Goal: Entertainment & Leisure: Browse casually

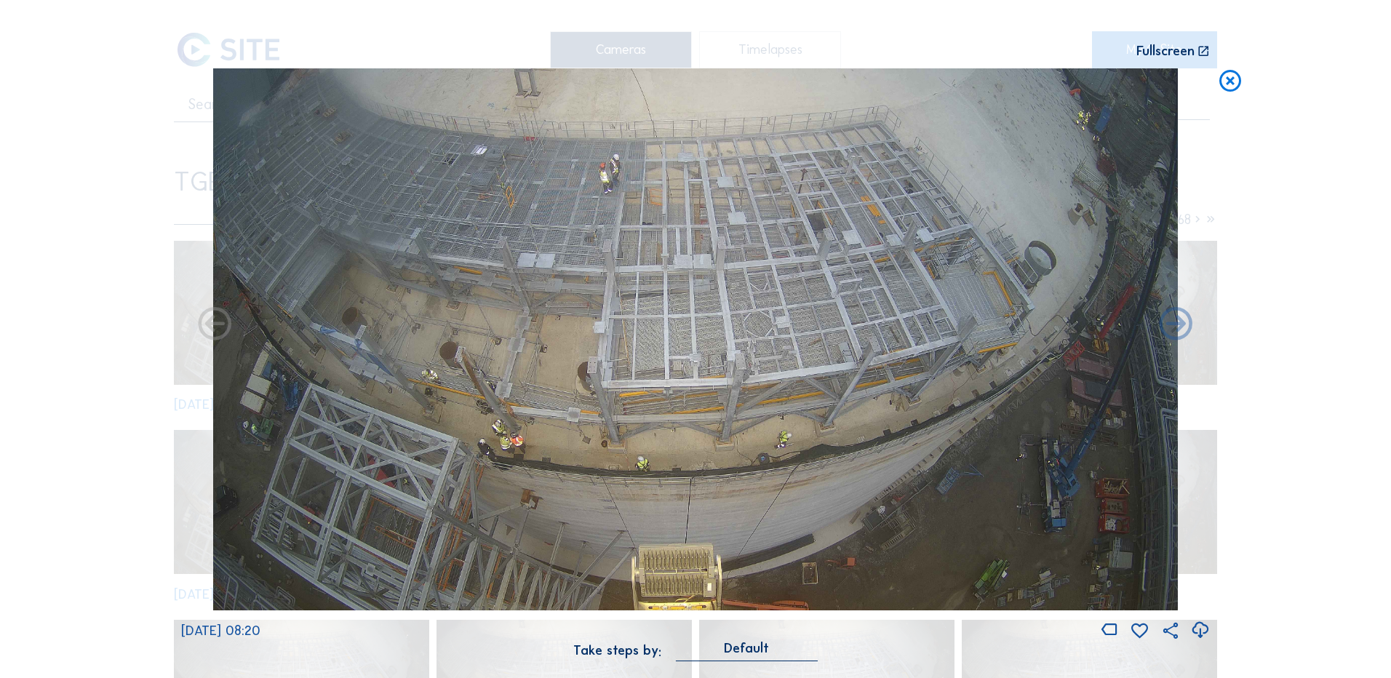
click at [79, 446] on div "Scroll to travel through time | Press 'Alt' Button + Scroll to Zoom | Click and…" at bounding box center [695, 339] width 1391 height 678
click at [1227, 84] on icon at bounding box center [1230, 81] width 26 height 27
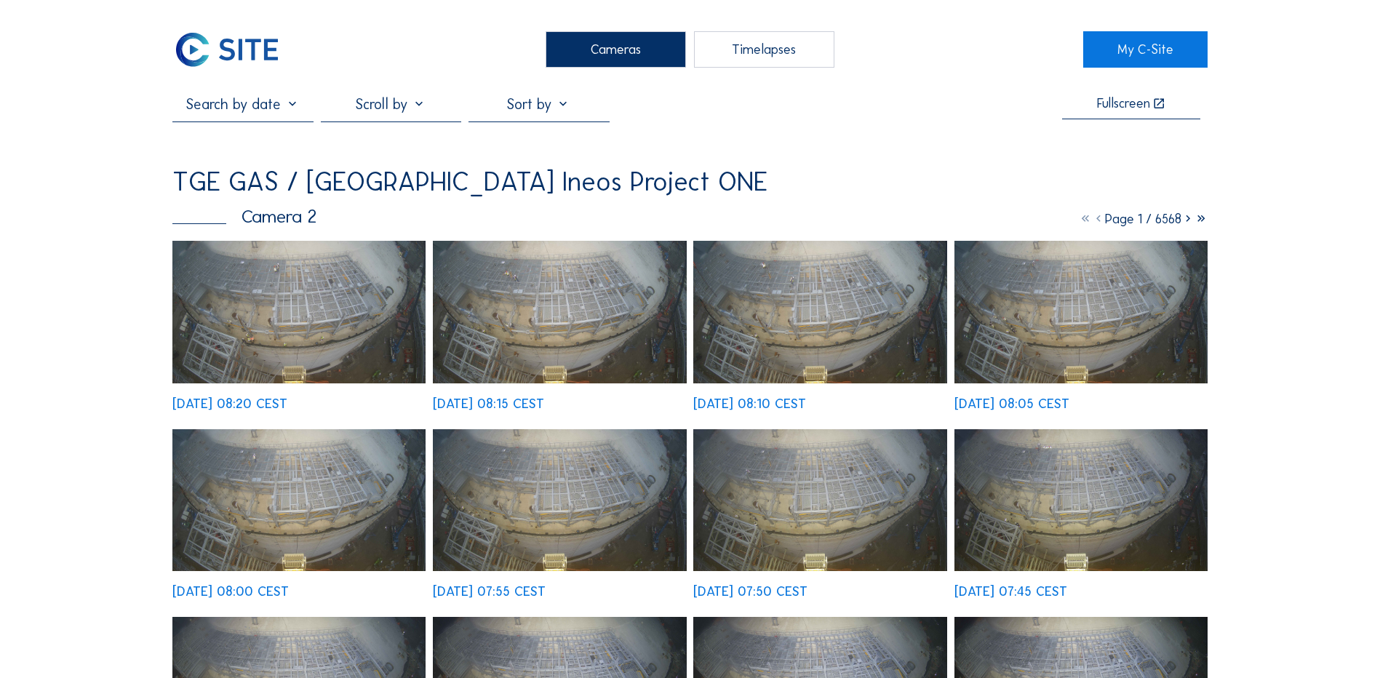
click at [638, 52] on div "Cameras" at bounding box center [616, 49] width 140 height 36
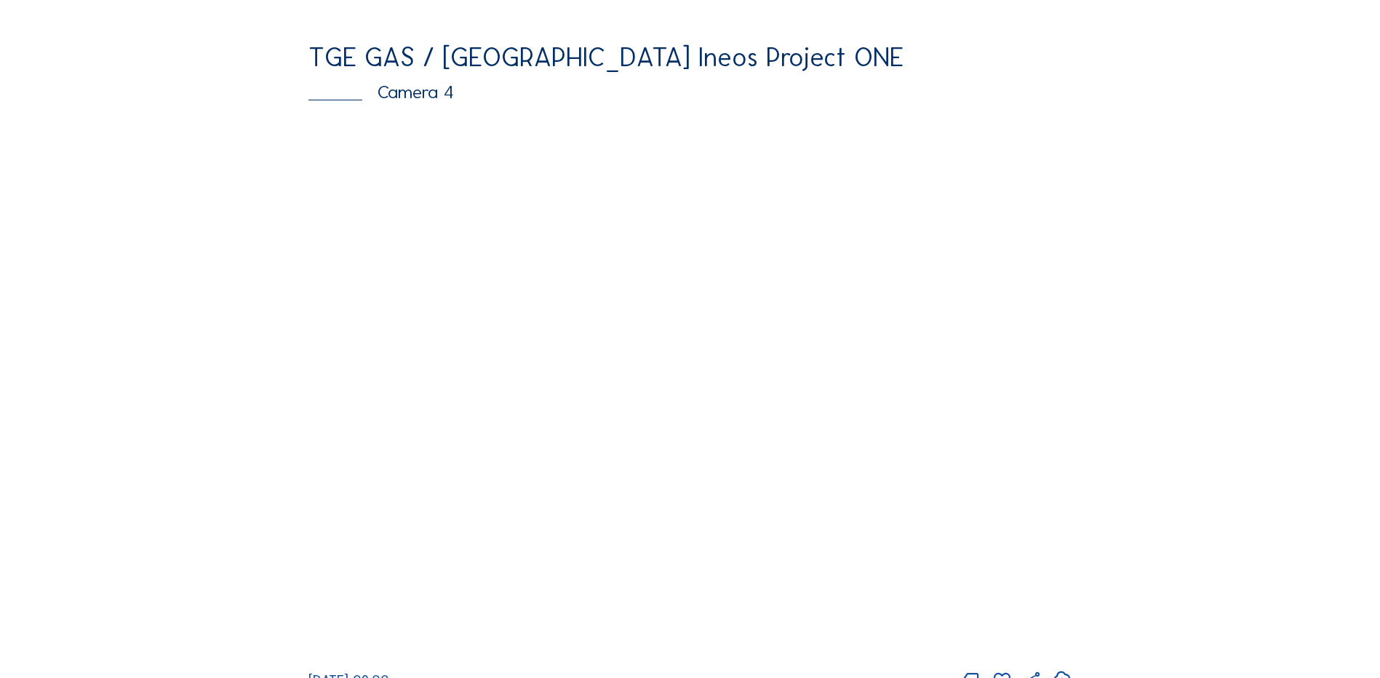
scroll to position [1382, 0]
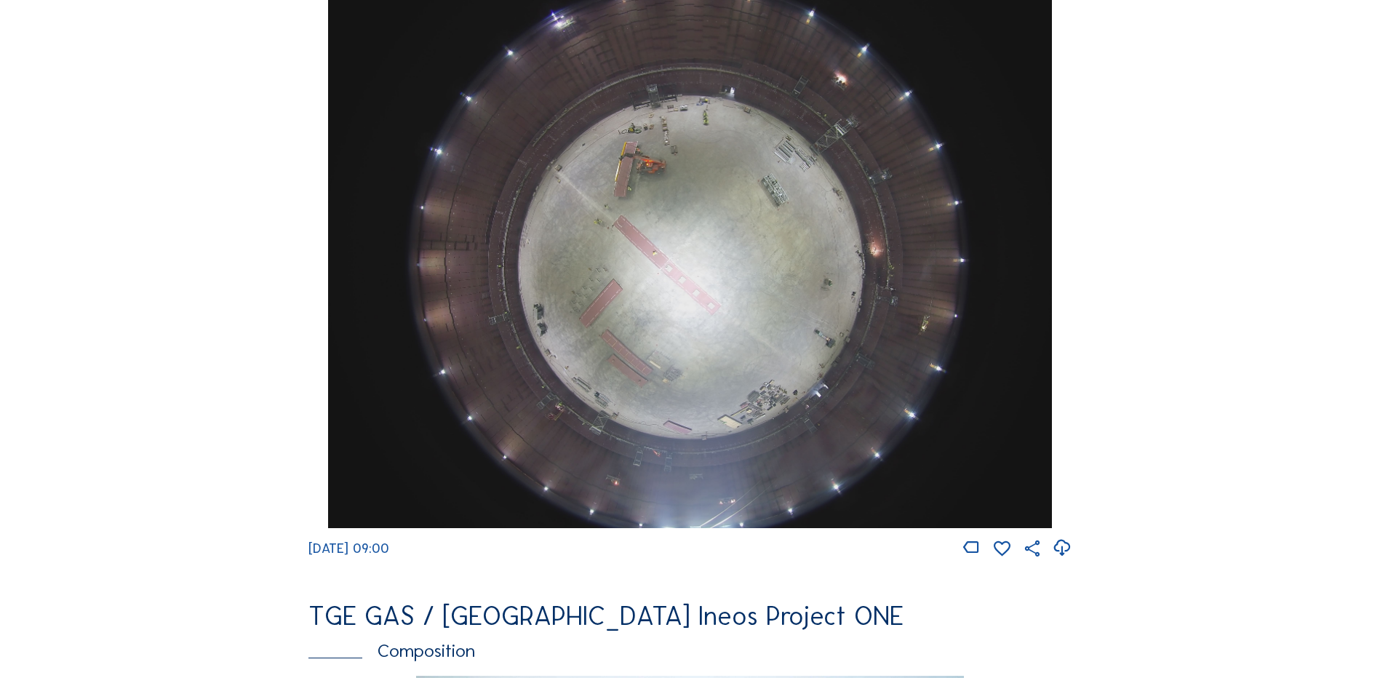
click at [751, 282] on img at bounding box center [689, 256] width 723 height 543
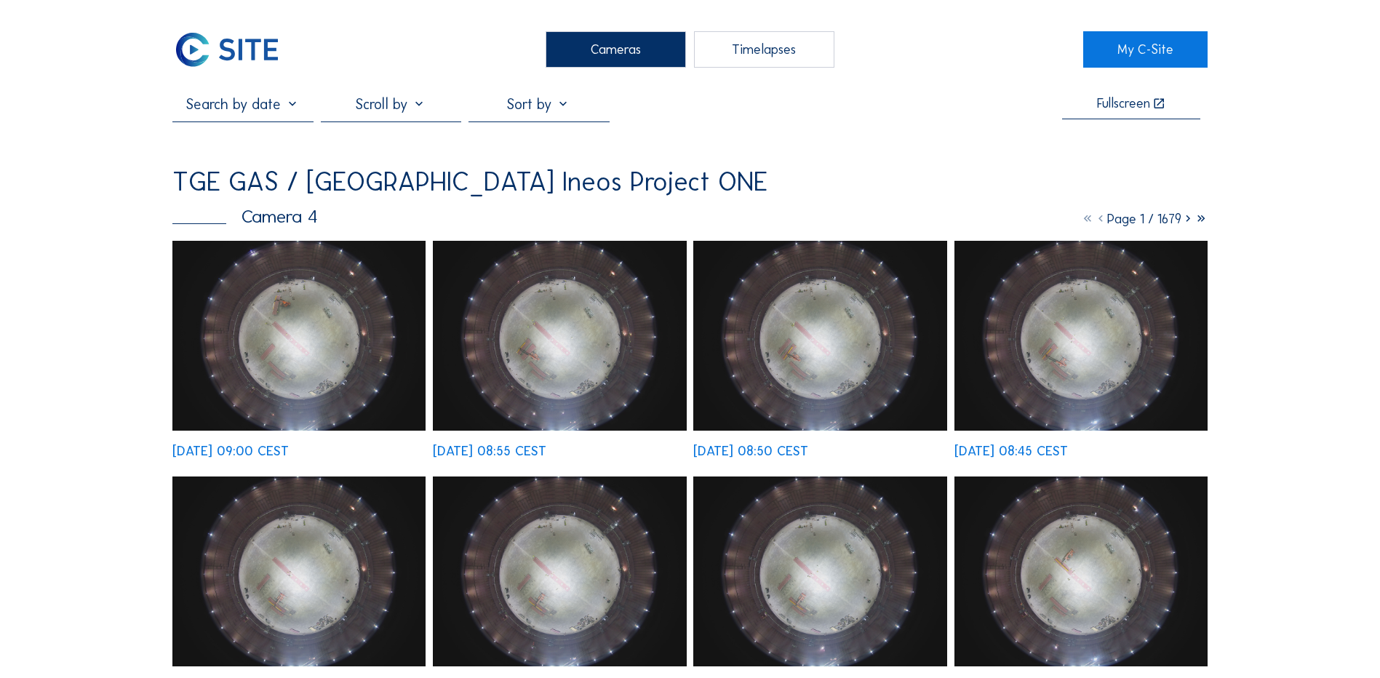
click at [319, 308] on img at bounding box center [298, 336] width 253 height 190
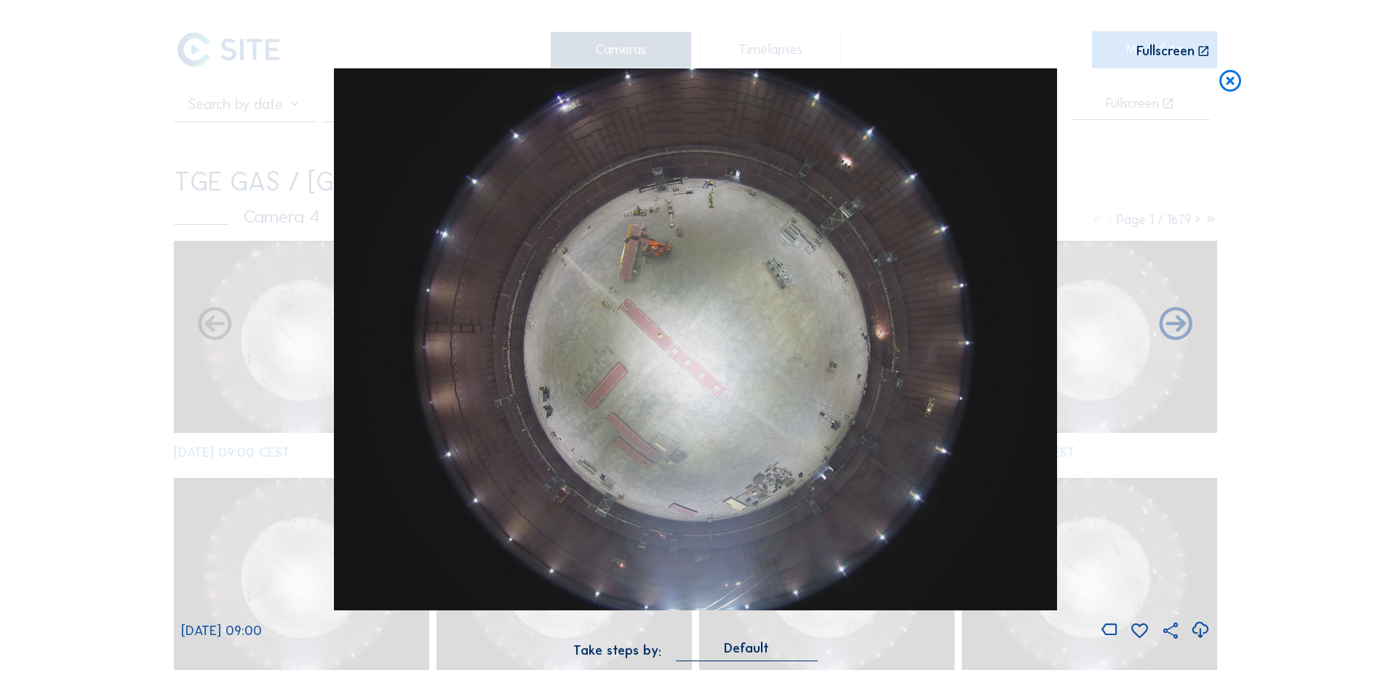
click at [1201, 631] on icon at bounding box center [1200, 630] width 20 height 24
click at [153, 292] on div "Scroll to travel through time | Press 'Alt' Button + Scroll to Zoom | Click and…" at bounding box center [695, 339] width 1391 height 678
click at [1232, 81] on icon at bounding box center [1230, 81] width 26 height 27
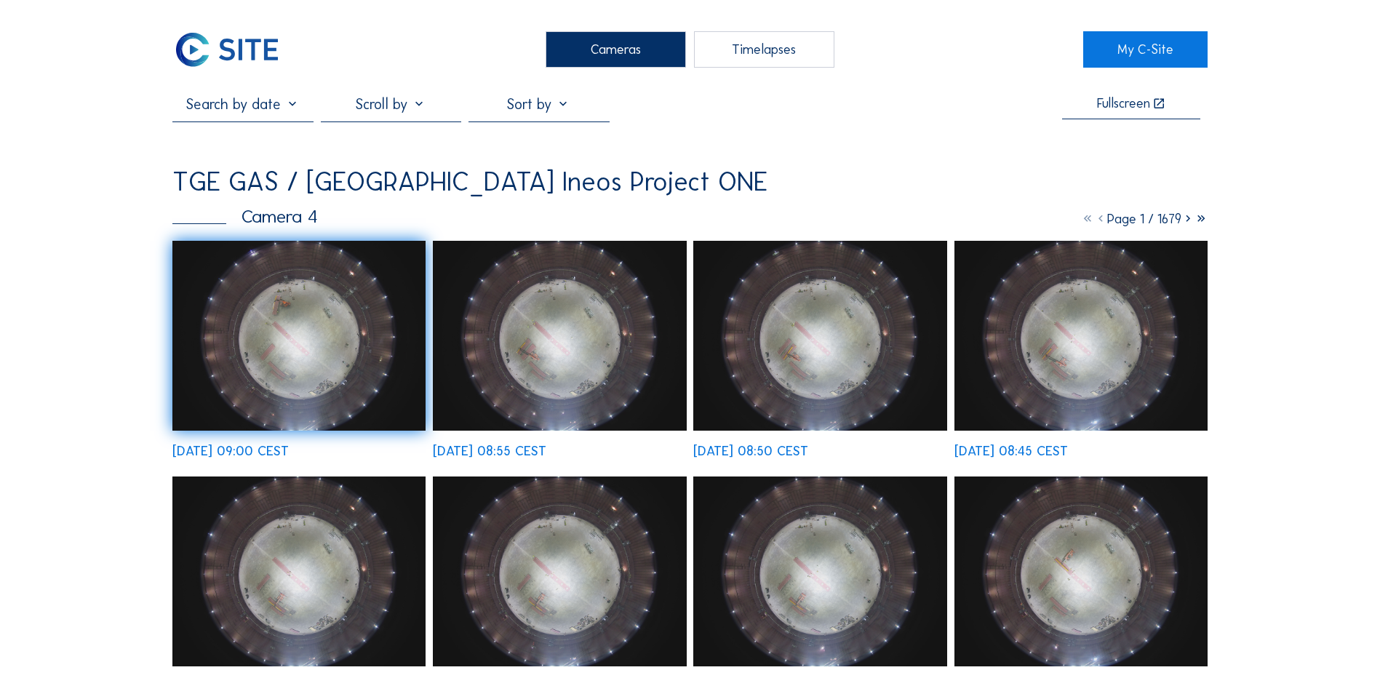
click at [586, 48] on div "Cameras" at bounding box center [616, 49] width 140 height 36
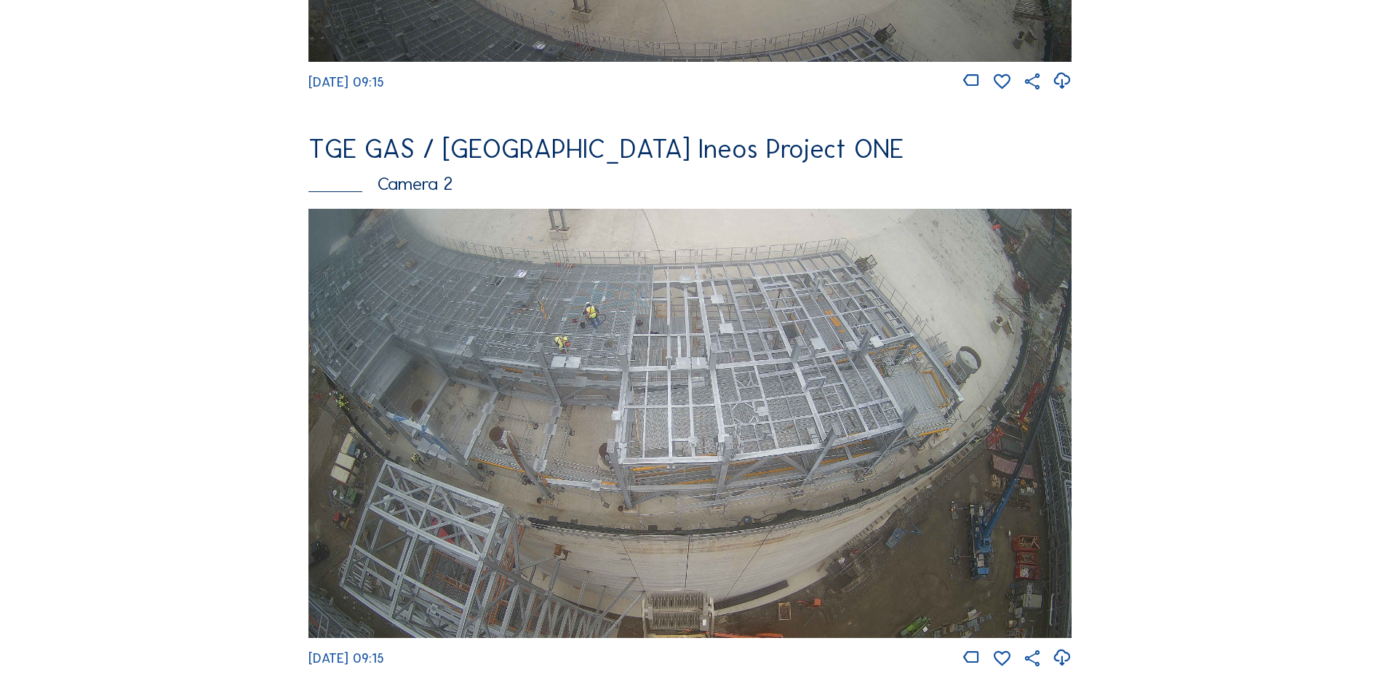
scroll to position [655, 0]
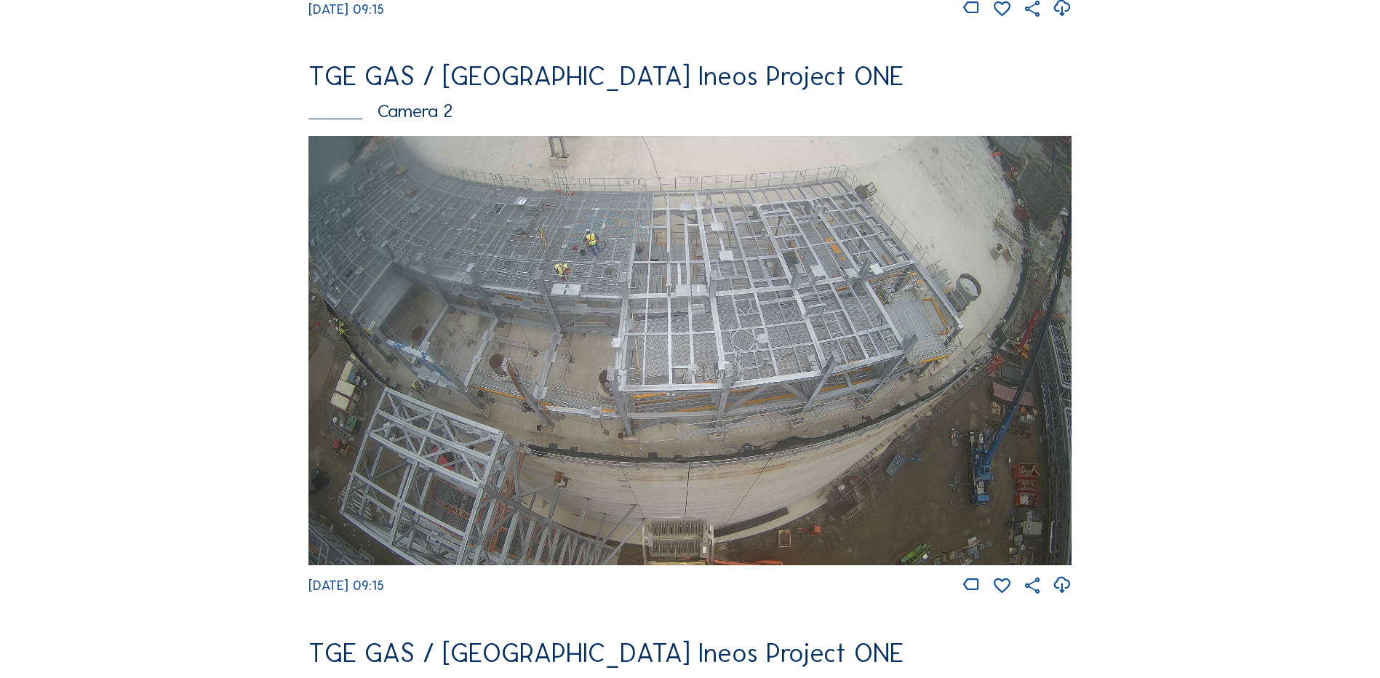
click at [685, 282] on img at bounding box center [689, 350] width 763 height 429
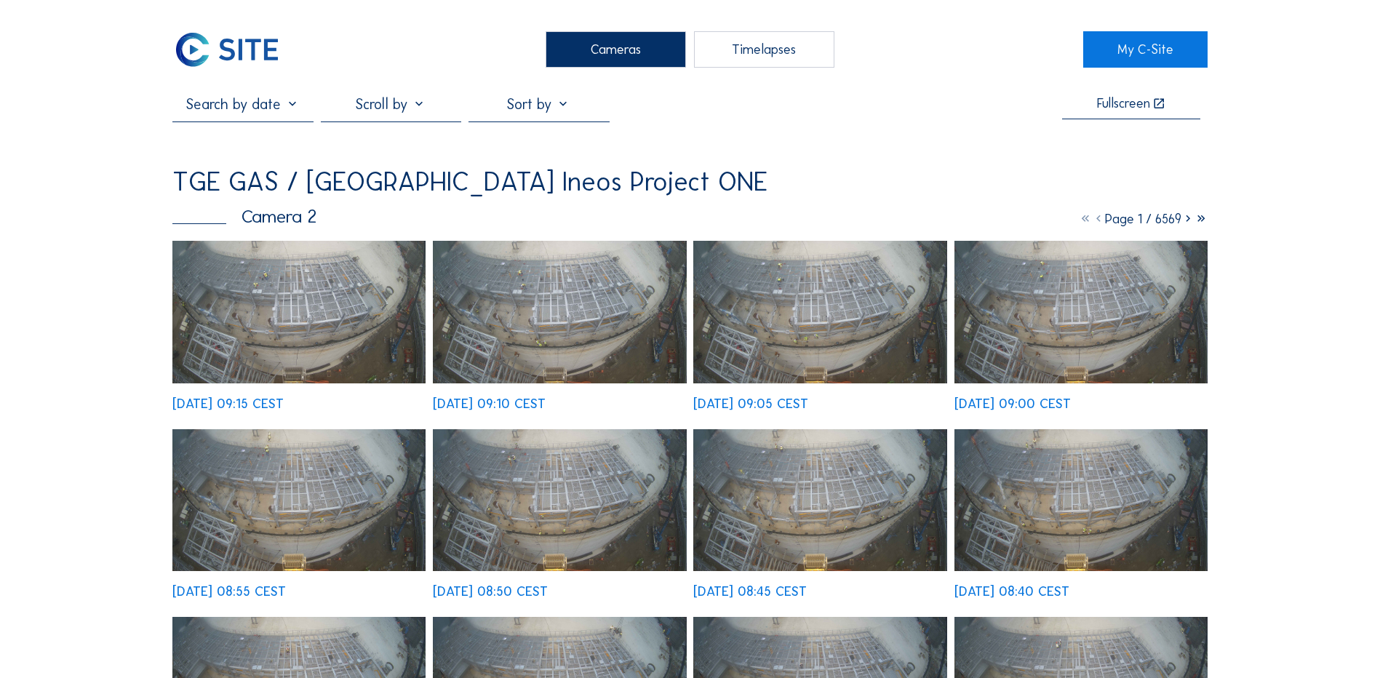
click at [326, 314] on img at bounding box center [298, 312] width 253 height 143
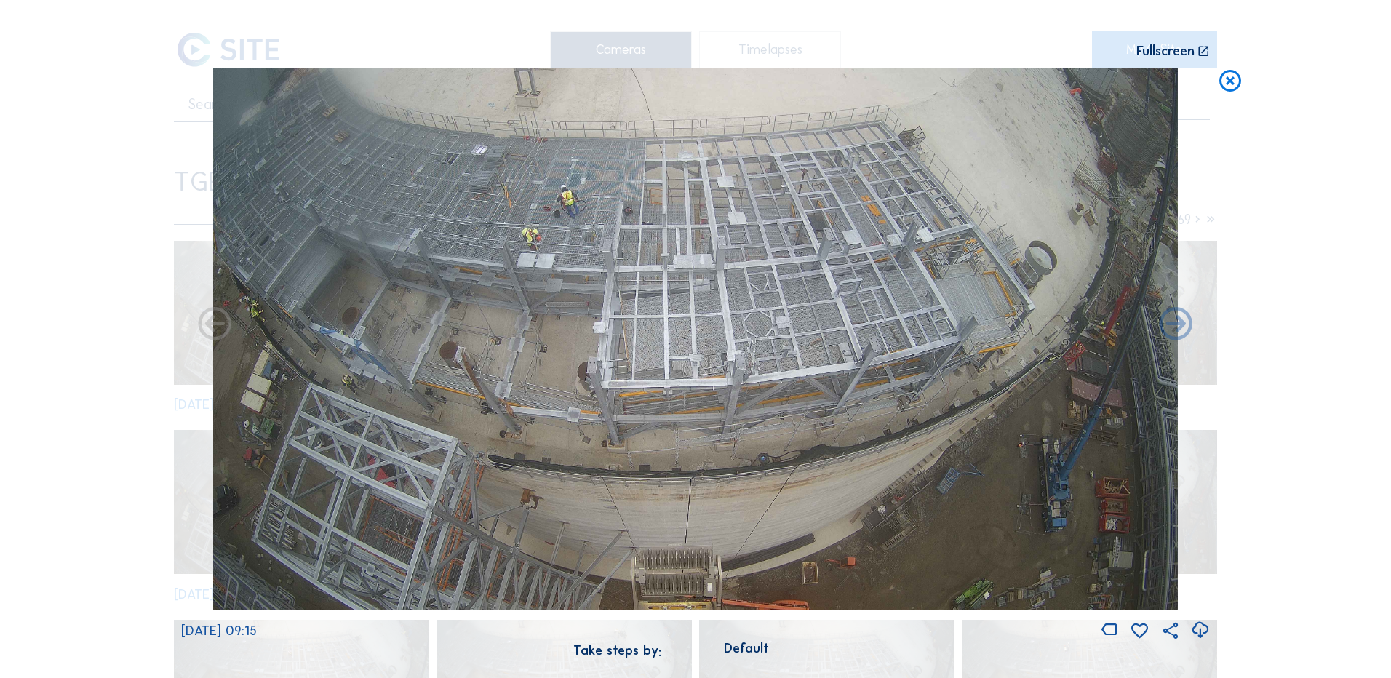
click at [1199, 630] on icon at bounding box center [1200, 630] width 20 height 24
click at [83, 310] on div "Scroll to travel through time | Press 'Alt' Button + Scroll to Zoom | Click and…" at bounding box center [695, 339] width 1391 height 678
click at [1236, 79] on icon at bounding box center [1230, 81] width 26 height 27
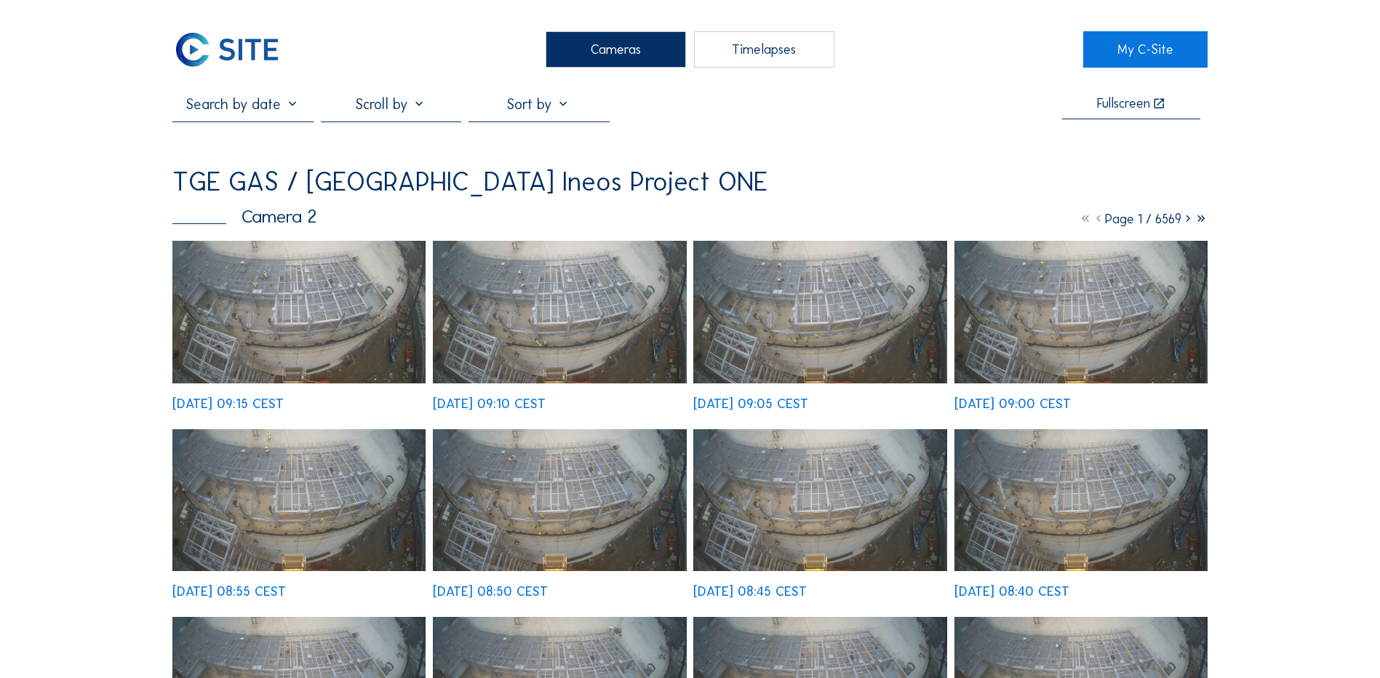
click at [603, 50] on div "Cameras" at bounding box center [616, 49] width 140 height 36
